Goal: Task Accomplishment & Management: Complete application form

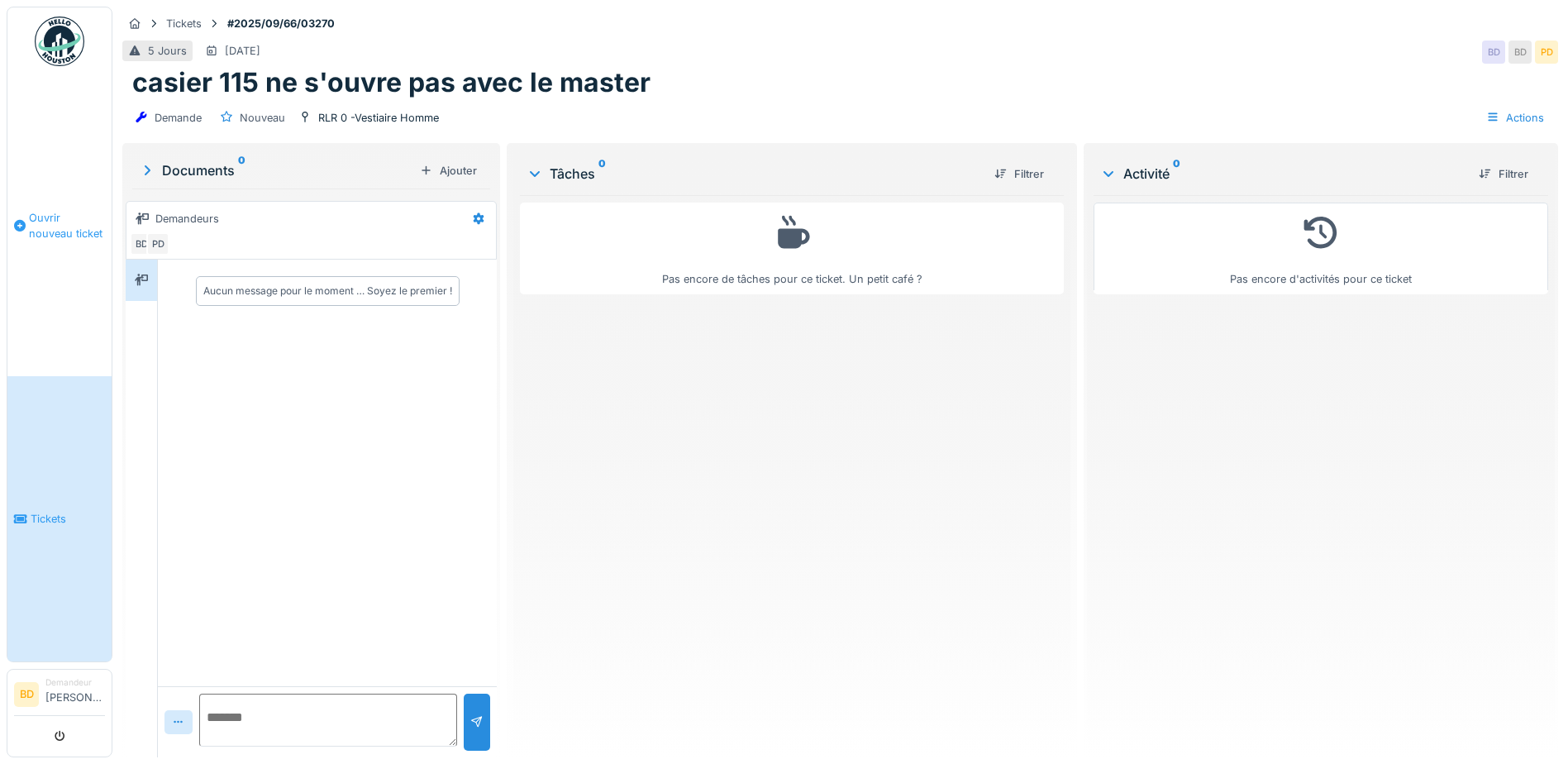
click at [61, 187] on link "Ouvrir nouveau ticket" at bounding box center [59, 226] width 104 height 301
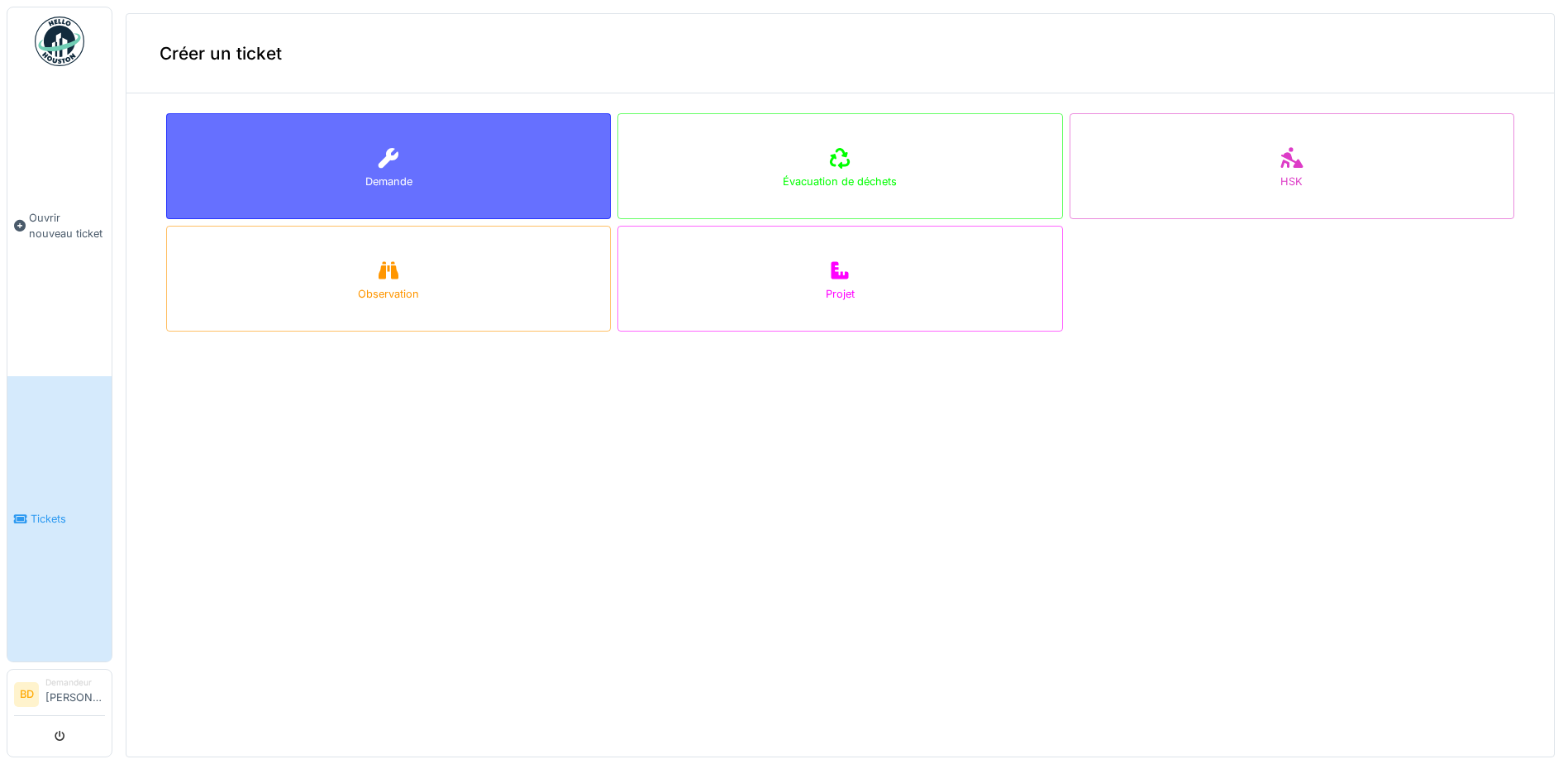
click at [321, 198] on div "Demande" at bounding box center [389, 165] width 445 height 105
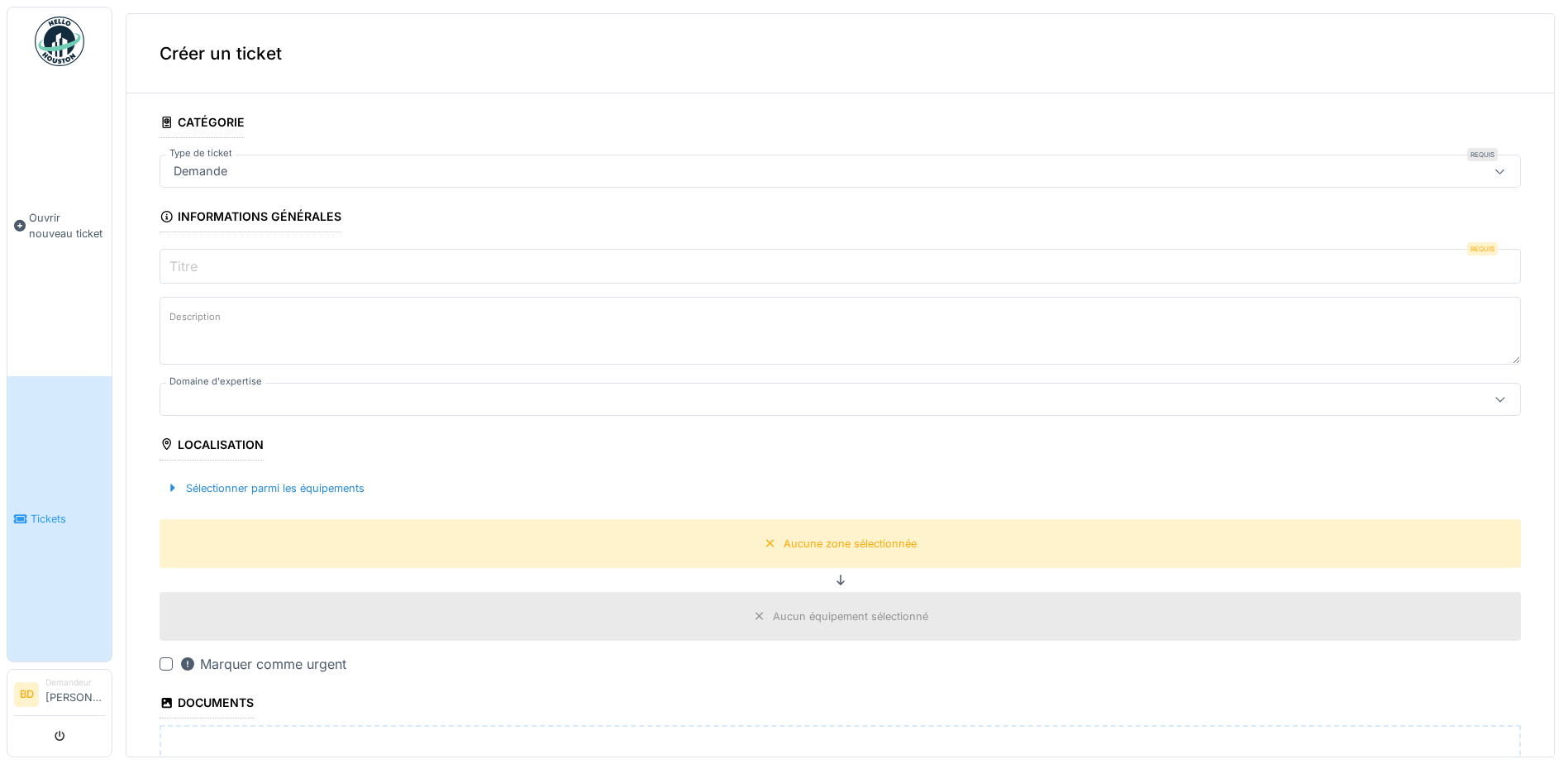
click at [287, 263] on input "Titre" at bounding box center [840, 267] width 1361 height 35
paste input "**********"
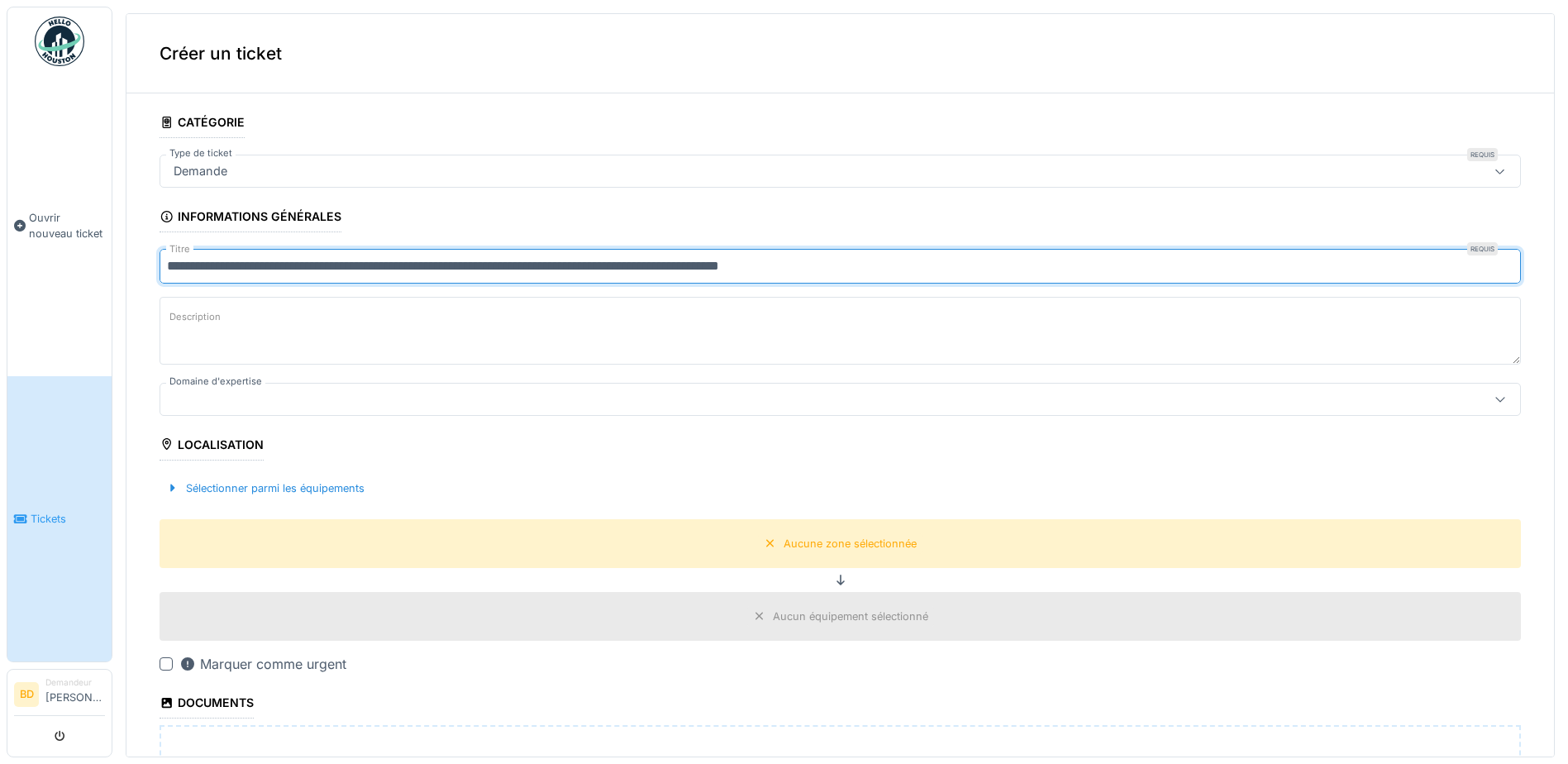
type input "**********"
click at [294, 399] on div at bounding box center [766, 399] width 1198 height 18
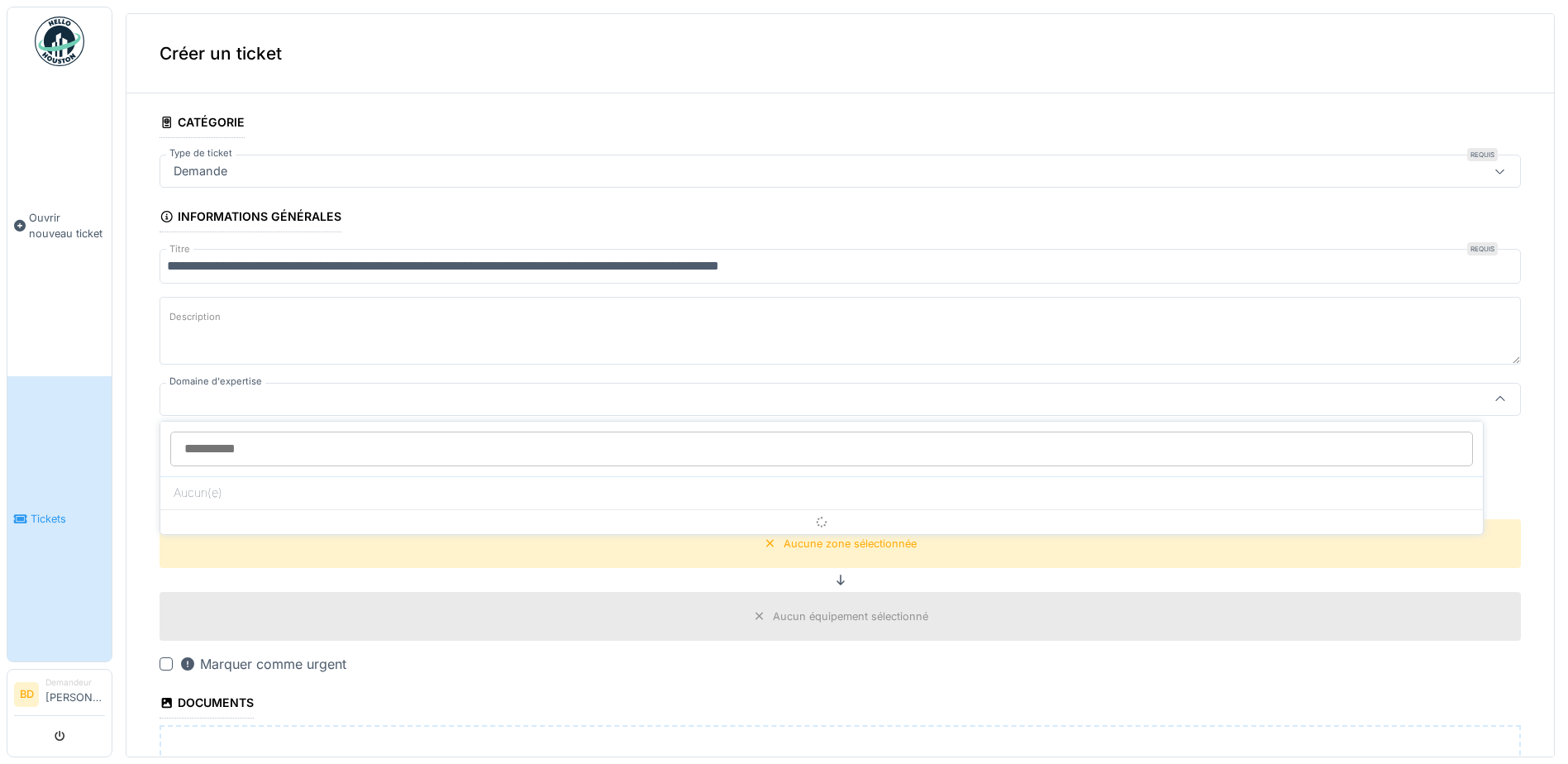
scroll to position [14, 0]
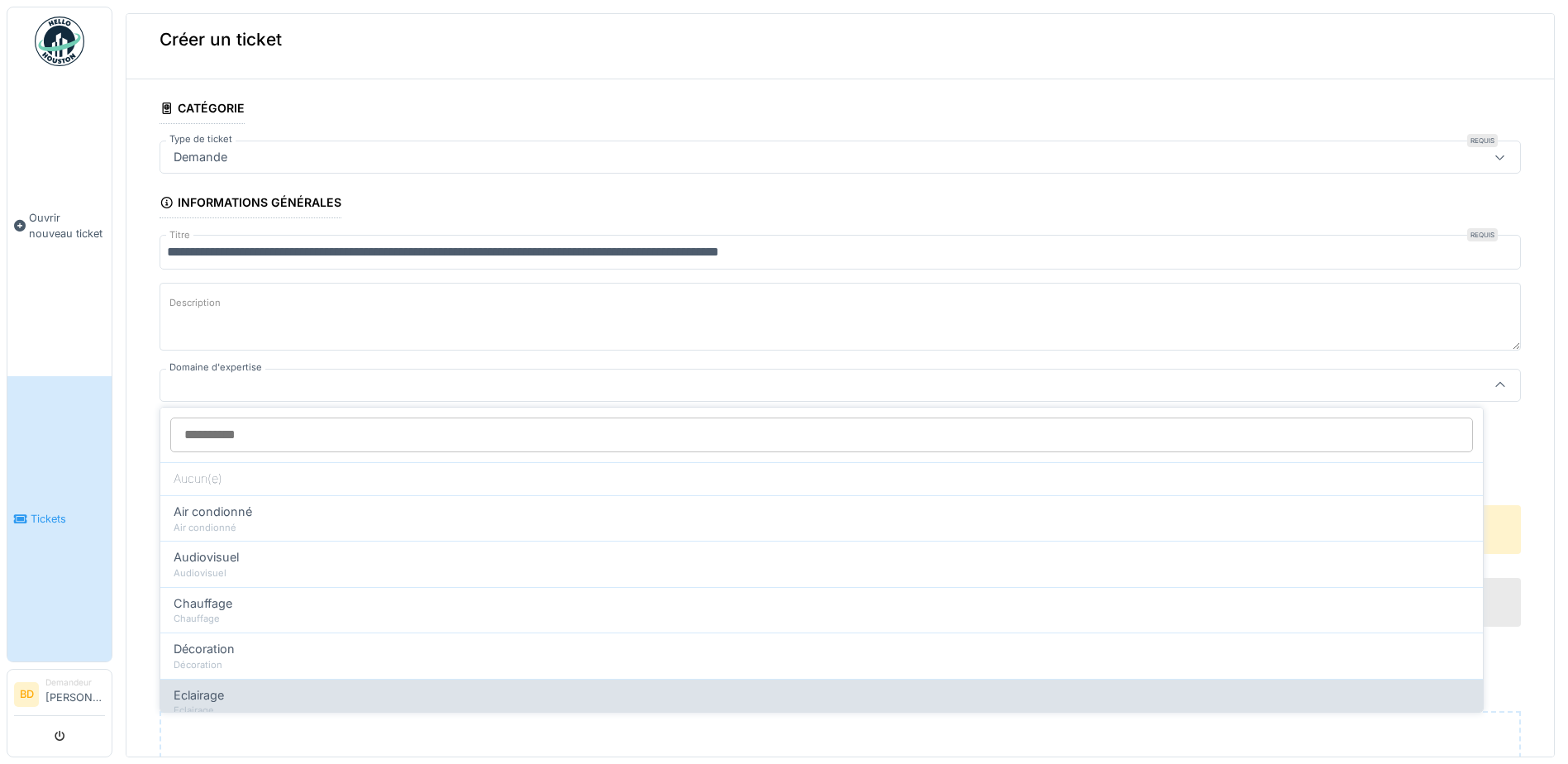
click at [284, 686] on div "Eclairage" at bounding box center [821, 695] width 1296 height 18
type input "****"
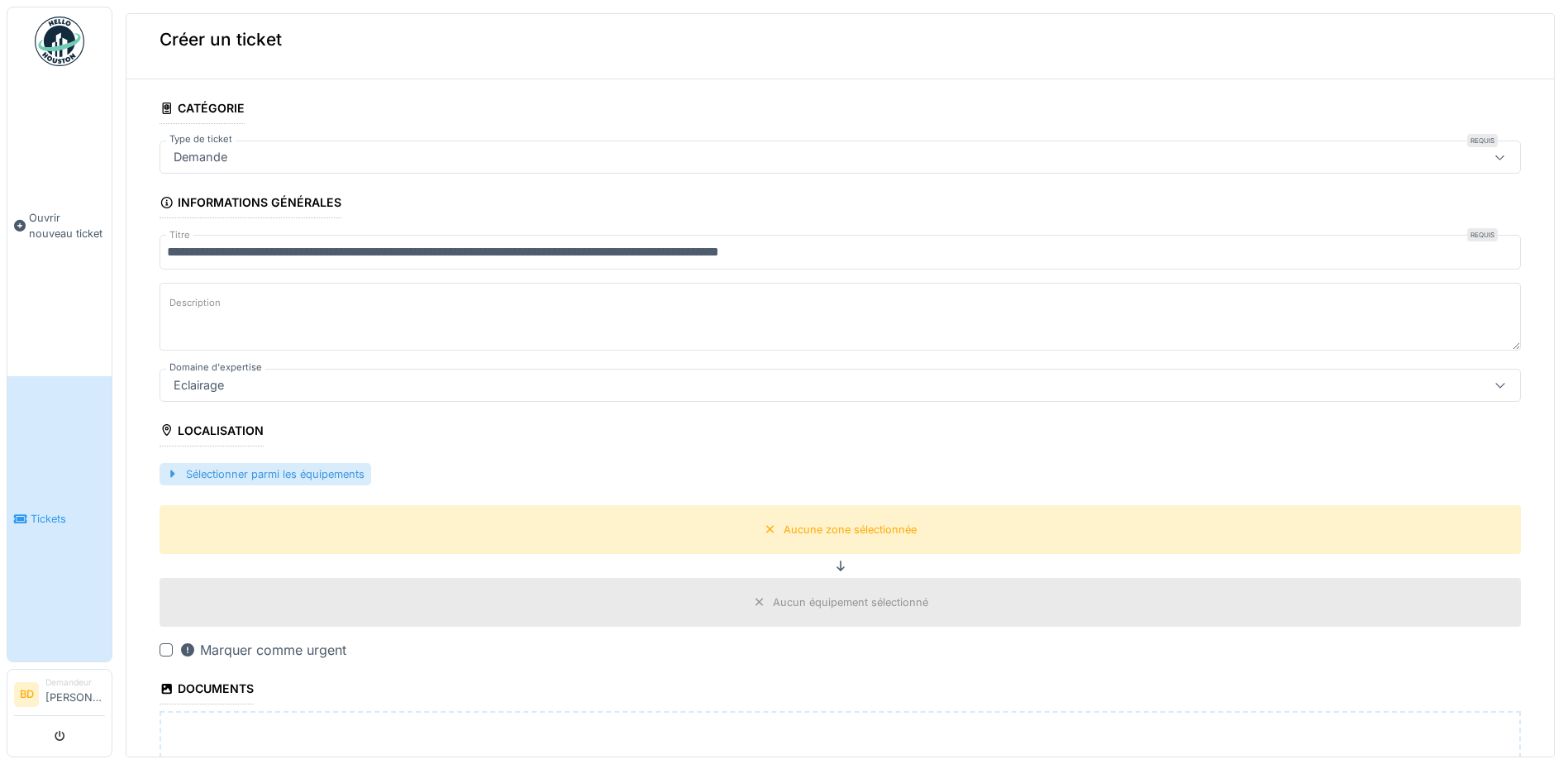
click at [188, 481] on div "Sélectionner parmi les équipements" at bounding box center [265, 473] width 212 height 22
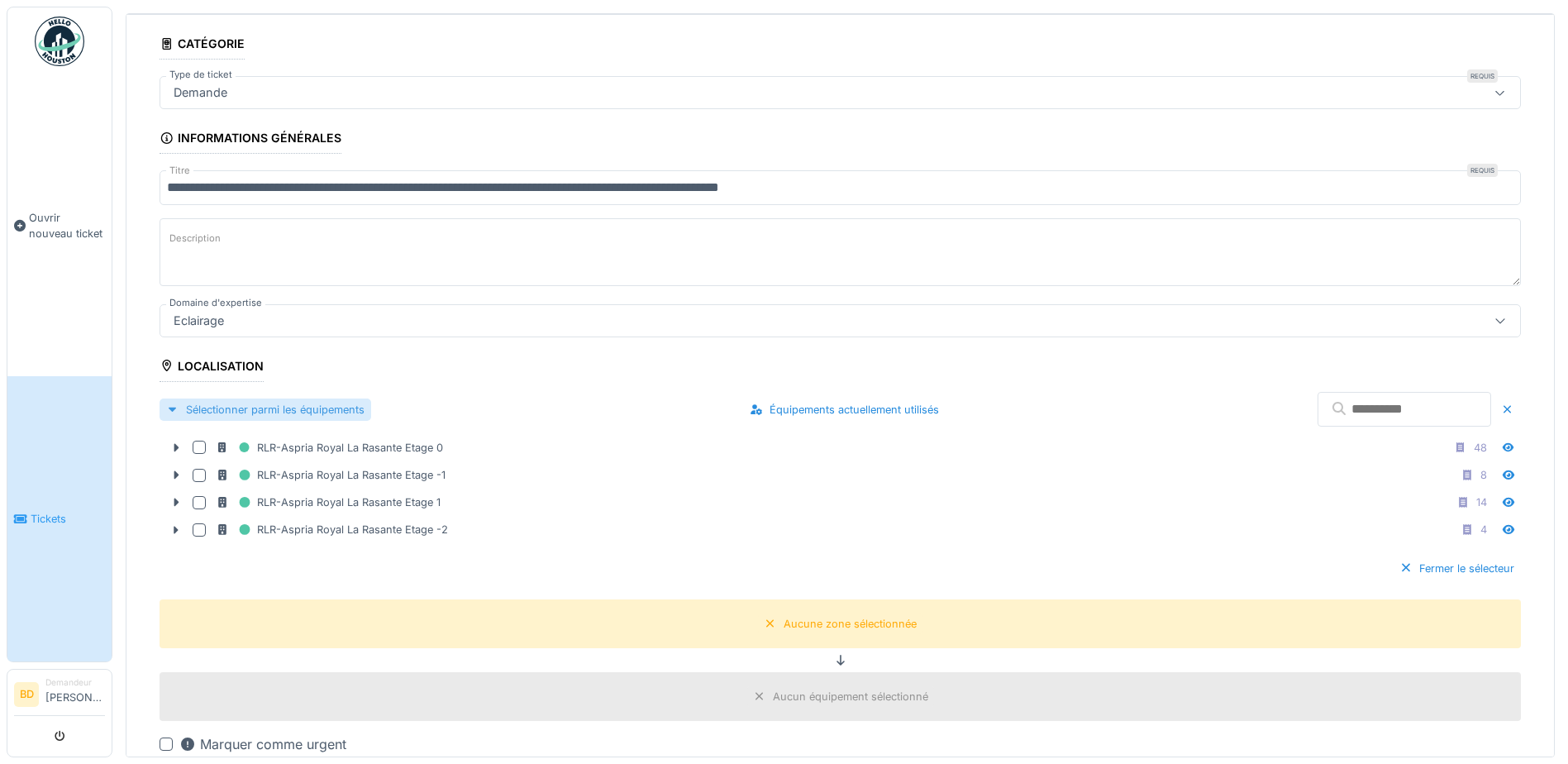
scroll to position [96, 0]
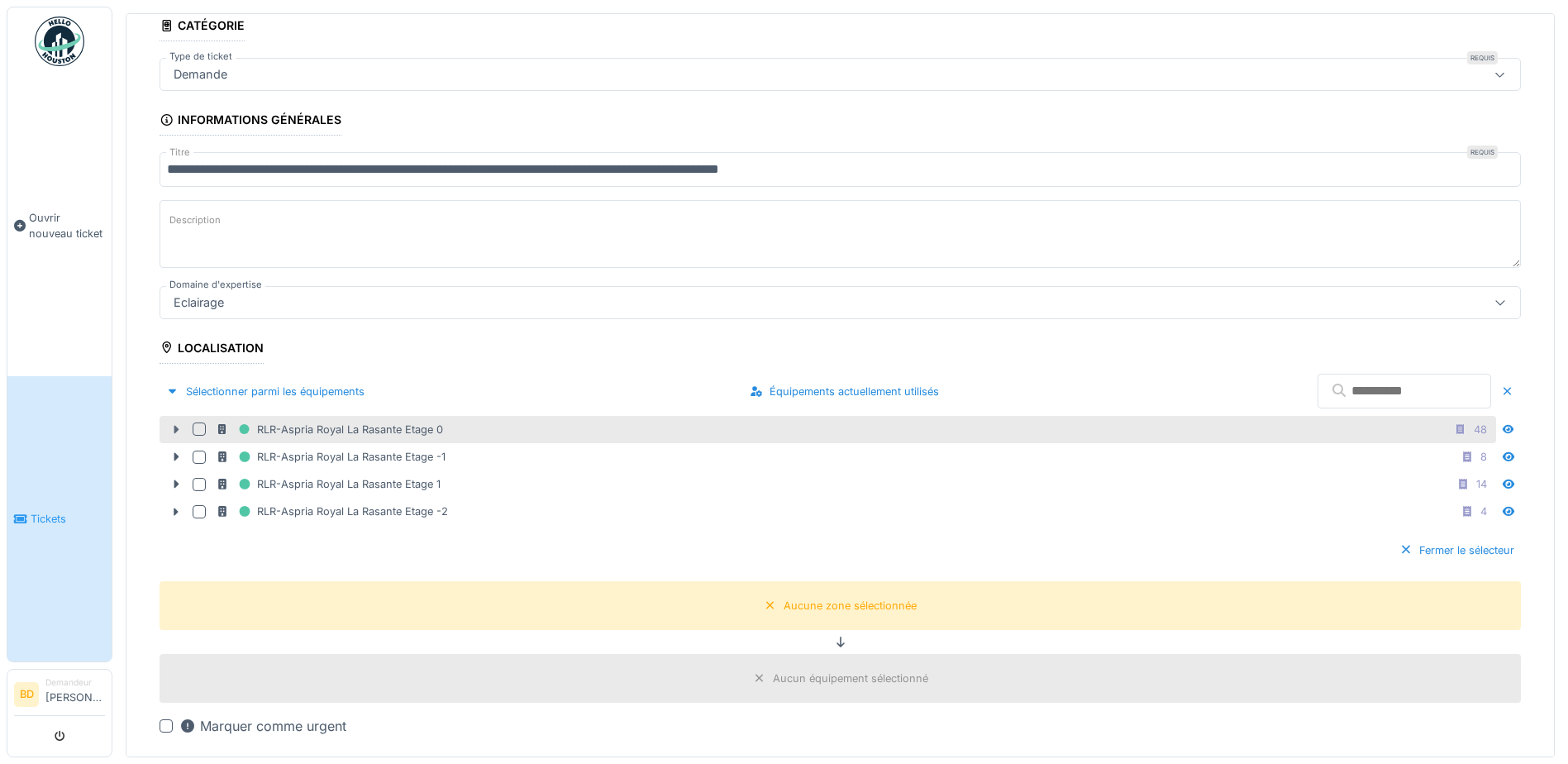
click at [179, 428] on icon at bounding box center [176, 429] width 13 height 11
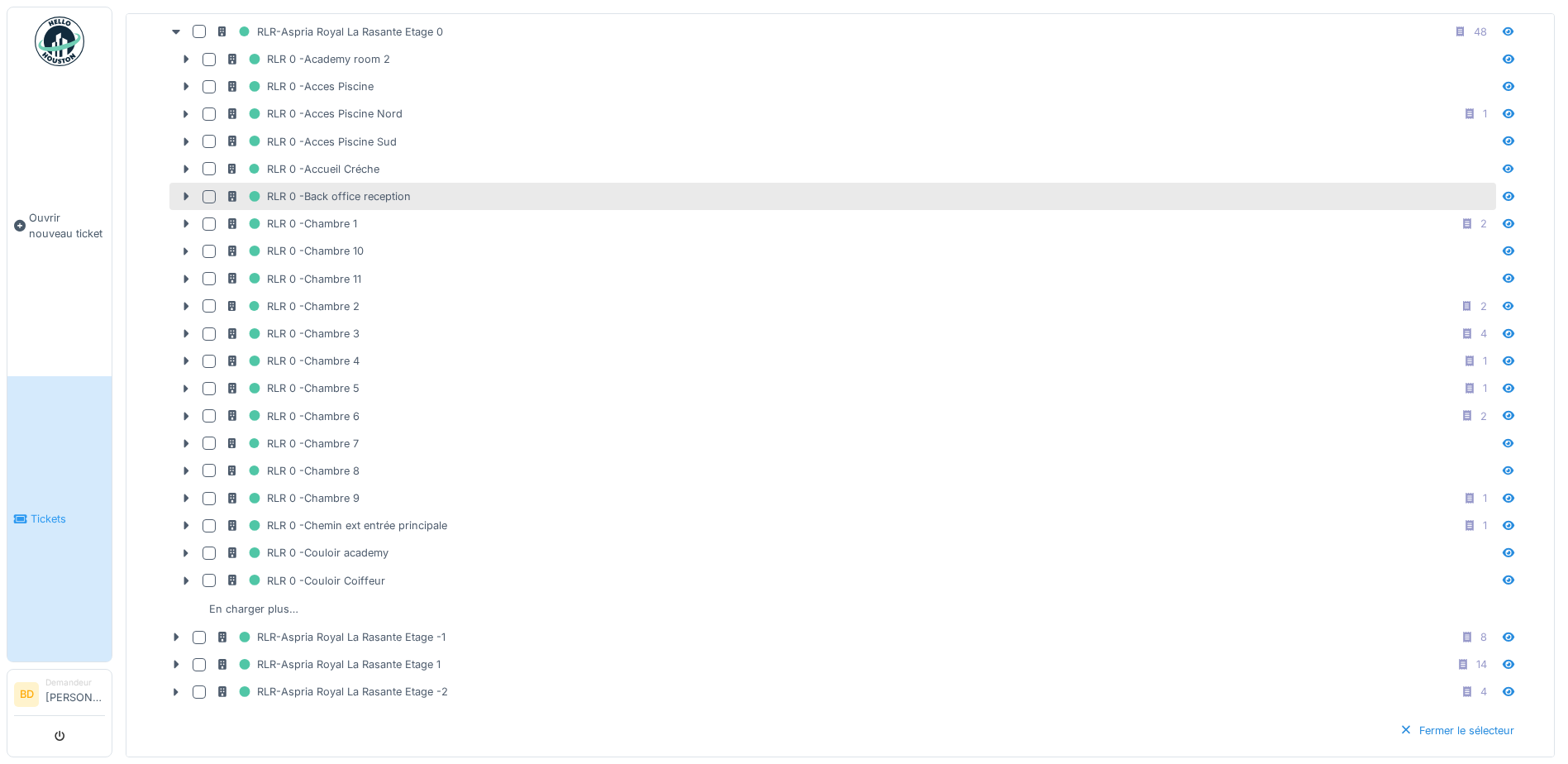
scroll to position [510, 0]
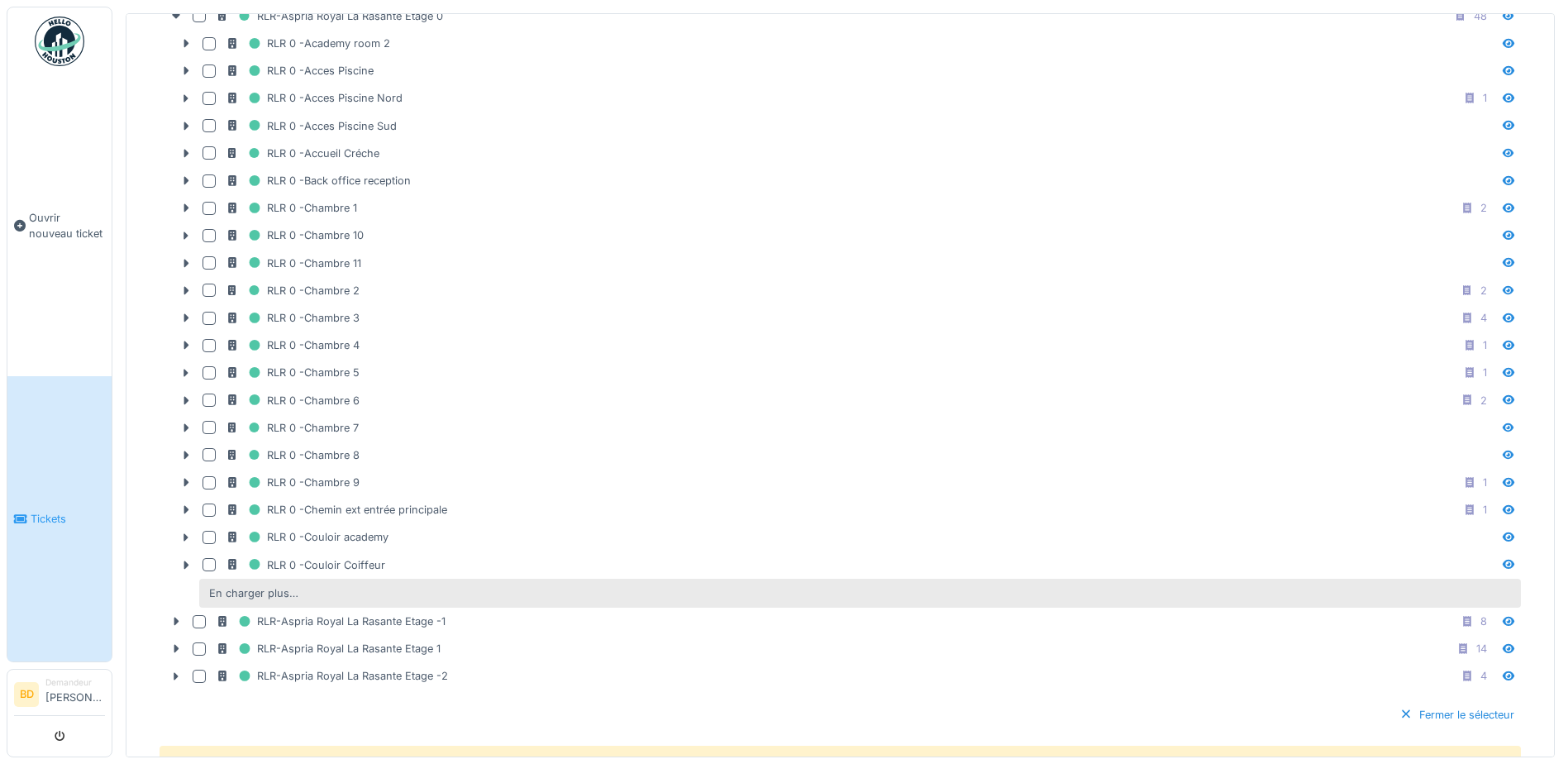
click at [332, 602] on div "En charger plus…" at bounding box center [860, 593] width 1322 height 29
click at [328, 590] on div "En charger plus…" at bounding box center [860, 593] width 1322 height 29
click at [222, 585] on div "En charger plus…" at bounding box center [253, 593] width 102 height 22
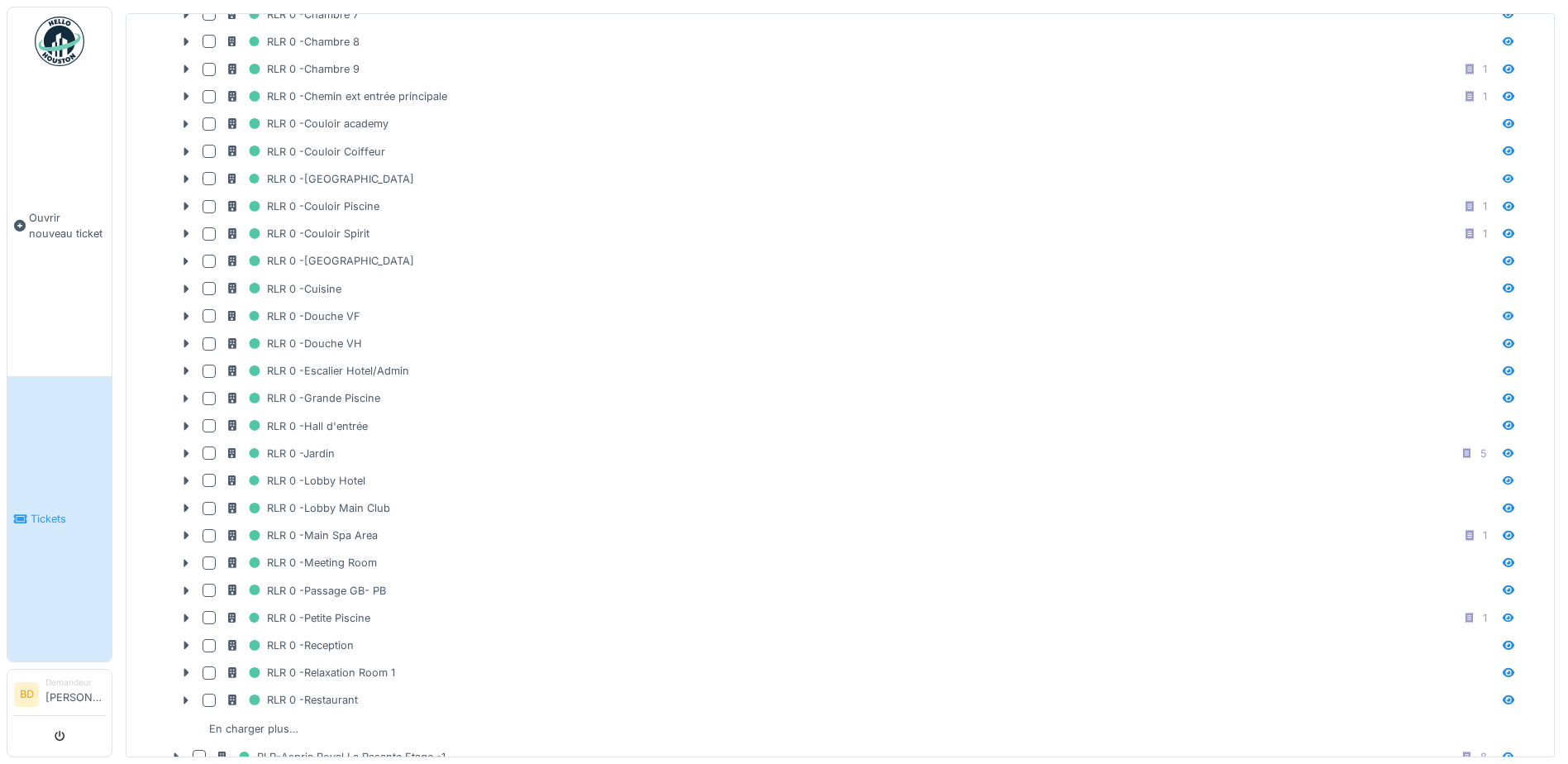
scroll to position [1006, 0]
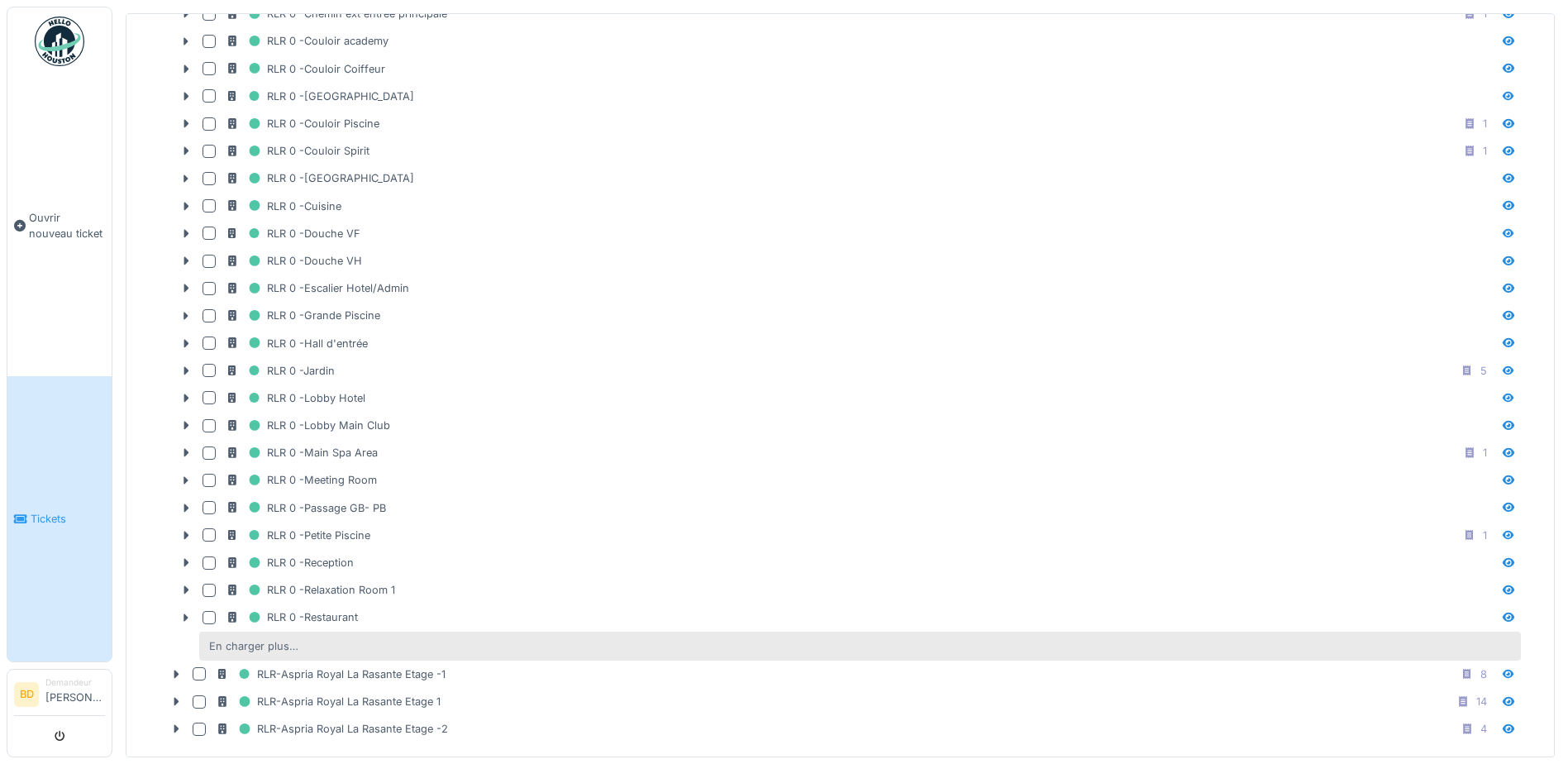
click at [231, 638] on div "En charger plus…" at bounding box center [253, 645] width 102 height 22
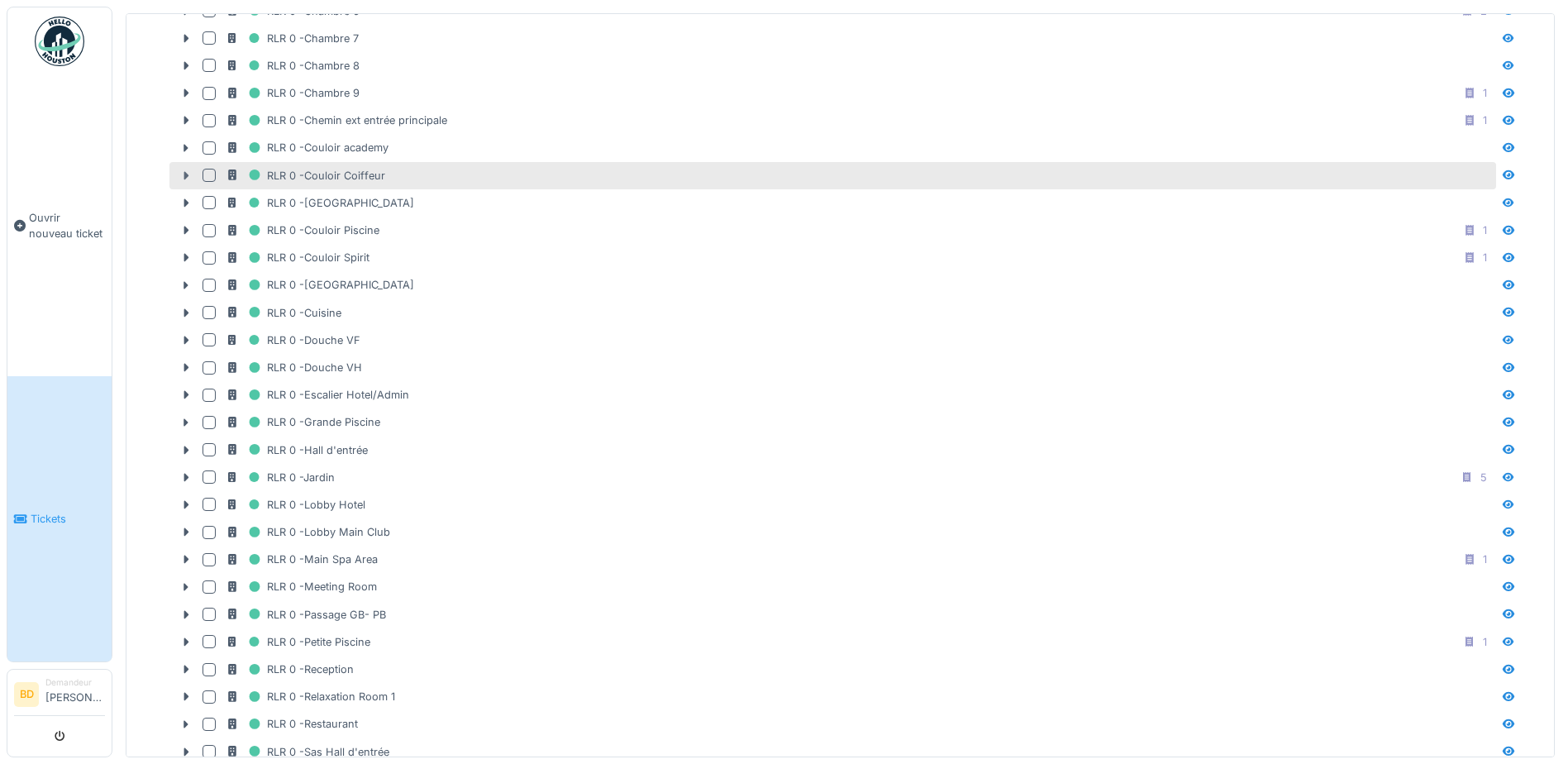
scroll to position [923, 0]
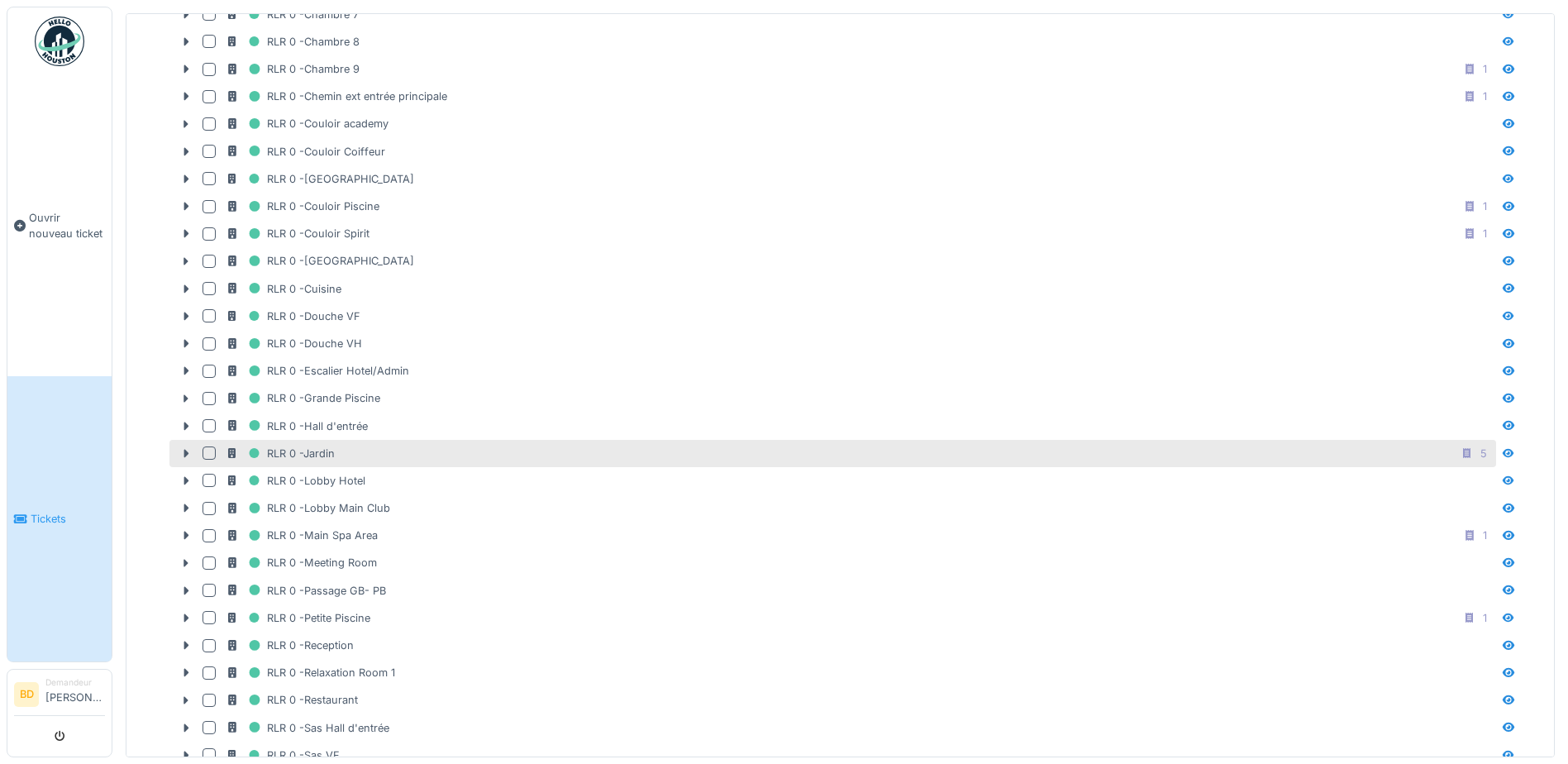
click at [208, 454] on div at bounding box center [209, 453] width 13 height 13
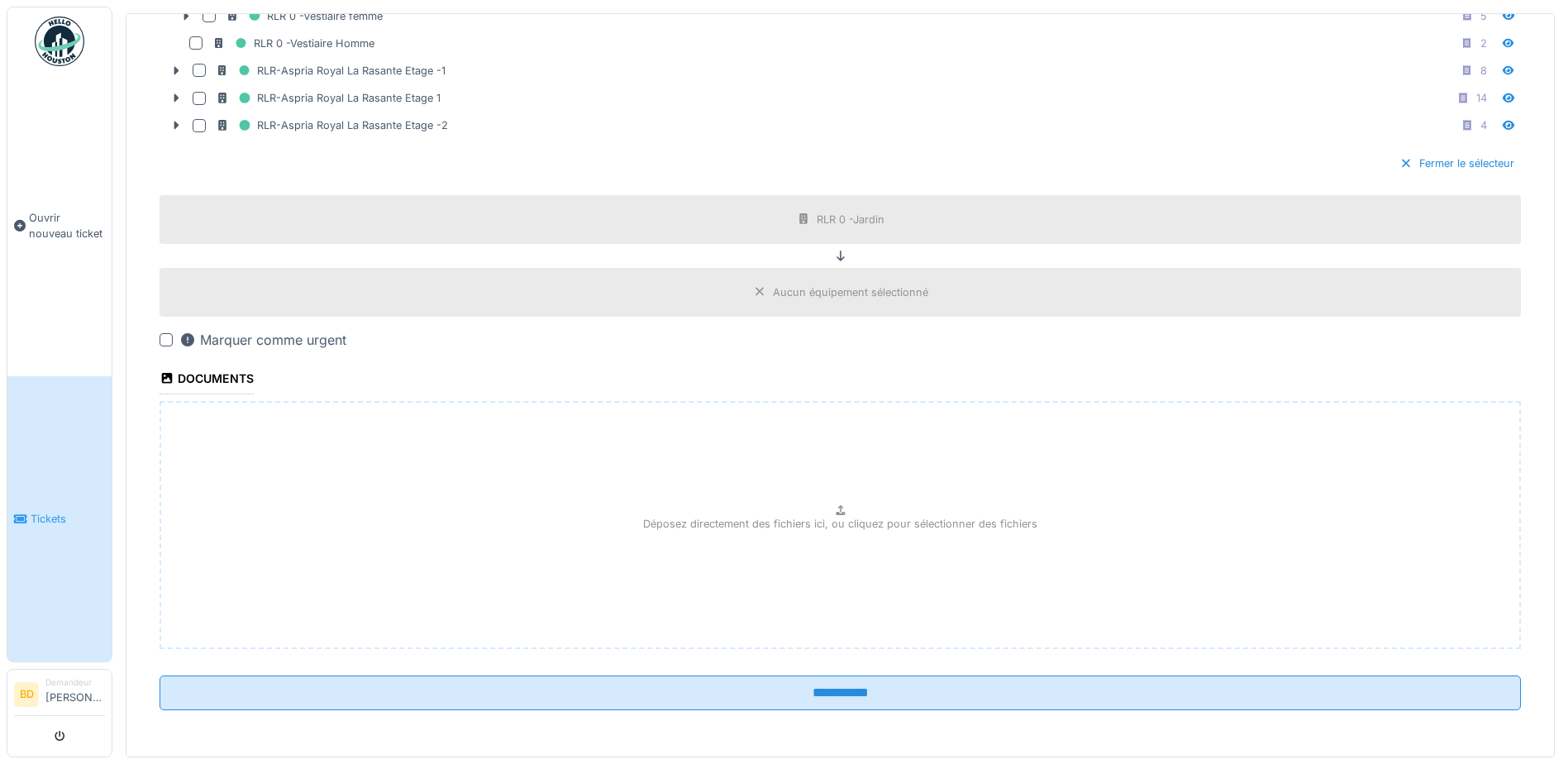
scroll to position [6, 0]
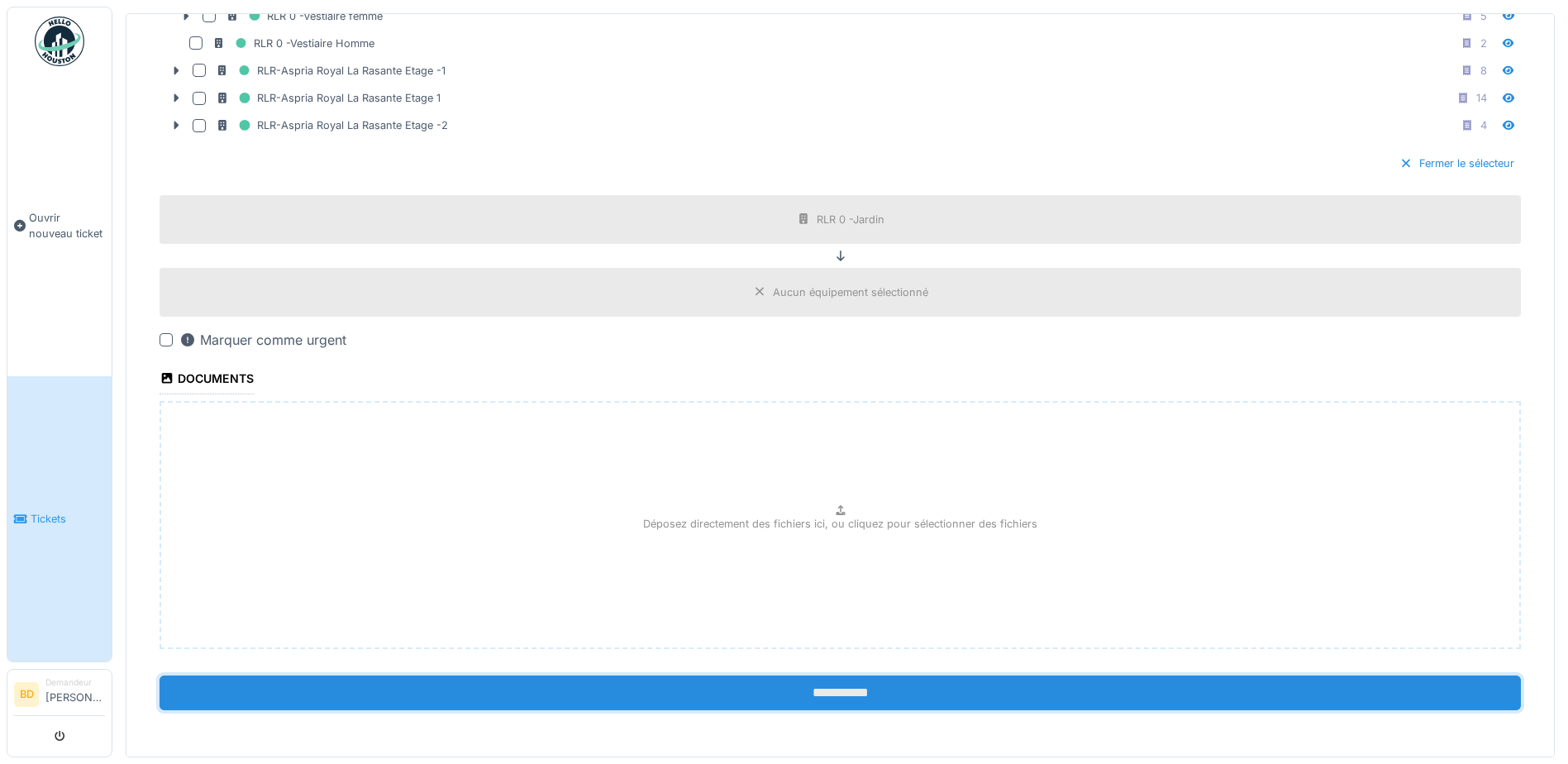
click at [754, 678] on input "**********" at bounding box center [840, 693] width 1361 height 35
